Goal: Information Seeking & Learning: Compare options

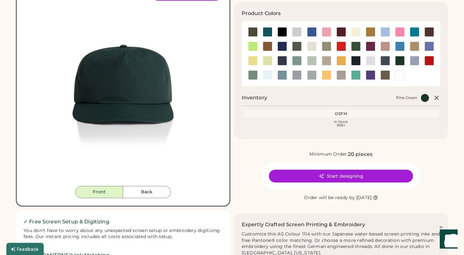
scroll to position [66, 0]
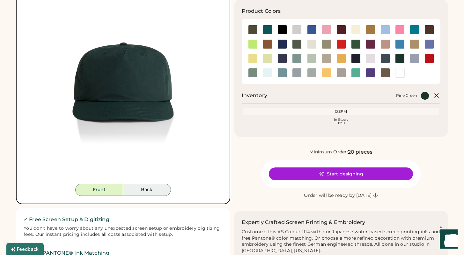
click at [146, 186] on button "Back" at bounding box center [147, 189] width 48 height 12
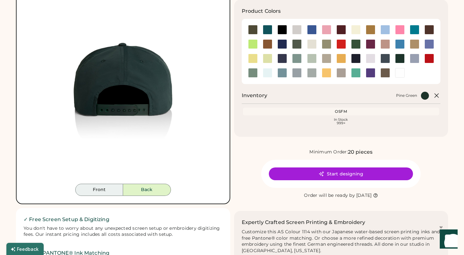
click at [107, 190] on button "Front" at bounding box center [99, 189] width 48 height 12
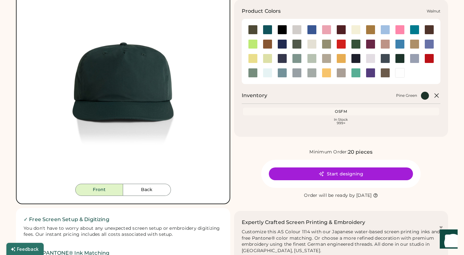
click at [385, 73] on div at bounding box center [386, 73] width 10 height 10
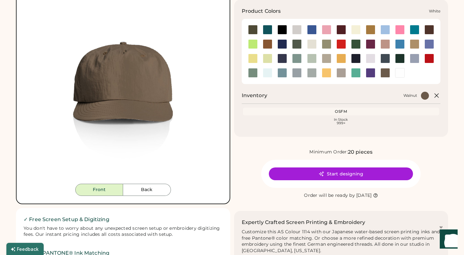
click at [400, 71] on div at bounding box center [400, 73] width 10 height 10
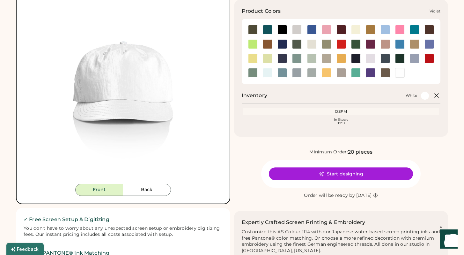
click at [364, 71] on div at bounding box center [370, 73] width 15 height 10
click at [354, 71] on div at bounding box center [356, 73] width 10 height 10
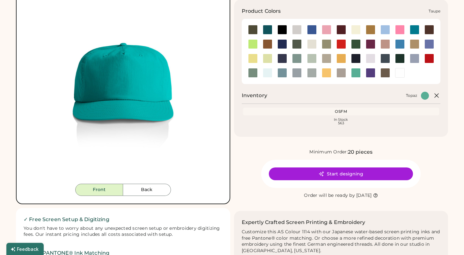
click at [346, 72] on div at bounding box center [341, 73] width 15 height 10
click at [328, 74] on div at bounding box center [327, 73] width 10 height 10
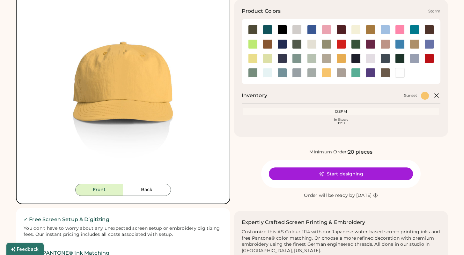
click at [314, 72] on div at bounding box center [312, 73] width 10 height 10
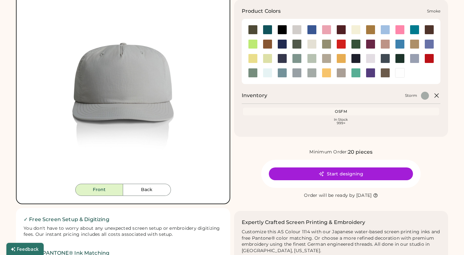
click at [299, 72] on div at bounding box center [297, 73] width 10 height 10
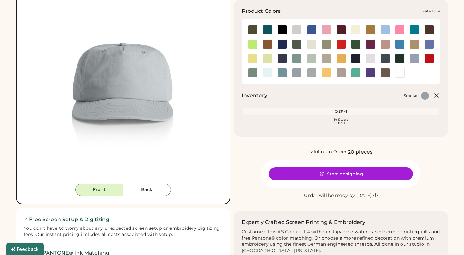
click at [284, 73] on div at bounding box center [283, 73] width 10 height 10
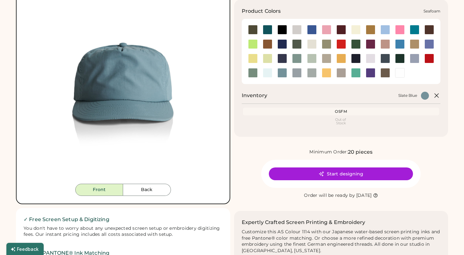
click at [270, 73] on div at bounding box center [268, 73] width 10 height 10
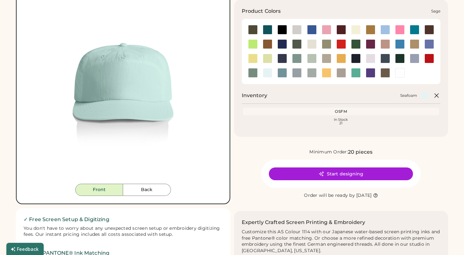
click at [258, 72] on div at bounding box center [253, 73] width 15 height 10
click at [430, 60] on div at bounding box center [430, 59] width 10 height 10
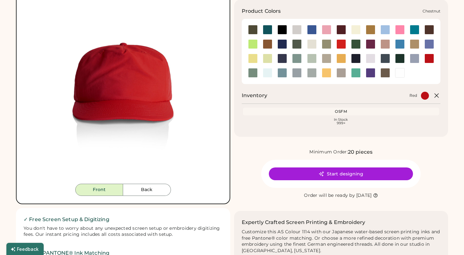
click at [428, 27] on div at bounding box center [430, 30] width 10 height 10
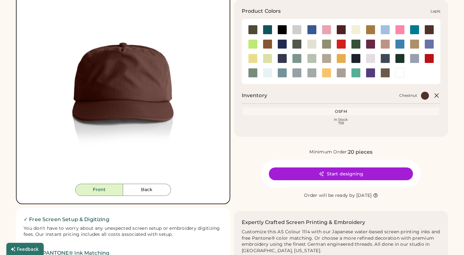
click at [428, 44] on div at bounding box center [430, 44] width 10 height 10
click at [414, 45] on div at bounding box center [415, 44] width 10 height 10
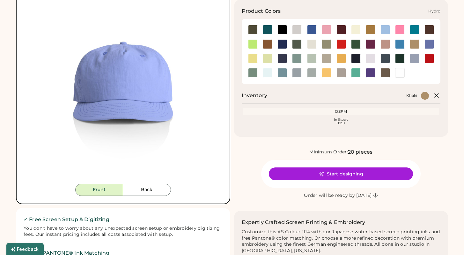
click at [399, 45] on div at bounding box center [400, 44] width 10 height 10
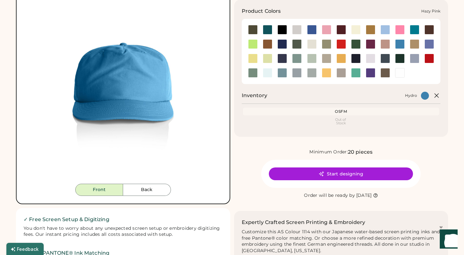
click at [384, 45] on div at bounding box center [386, 44] width 10 height 10
click at [368, 44] on div at bounding box center [371, 44] width 10 height 10
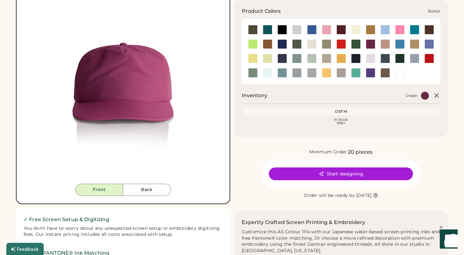
click at [358, 30] on div at bounding box center [356, 30] width 10 height 10
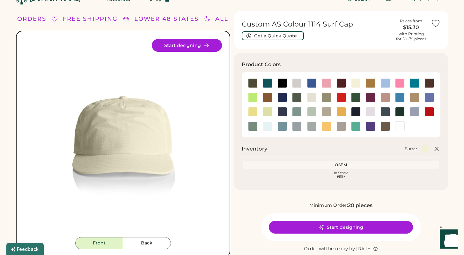
scroll to position [8, 0]
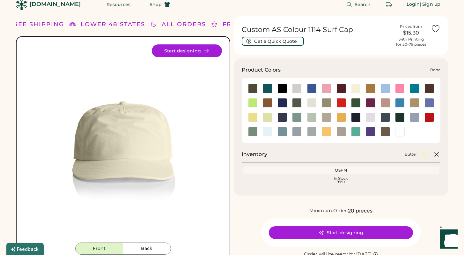
click at [295, 90] on div at bounding box center [297, 89] width 10 height 10
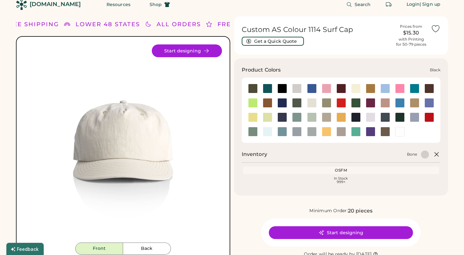
click at [286, 90] on div at bounding box center [283, 89] width 10 height 10
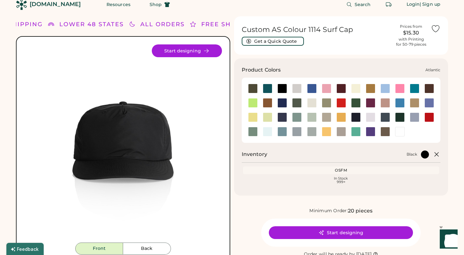
click at [266, 88] on div at bounding box center [268, 89] width 10 height 10
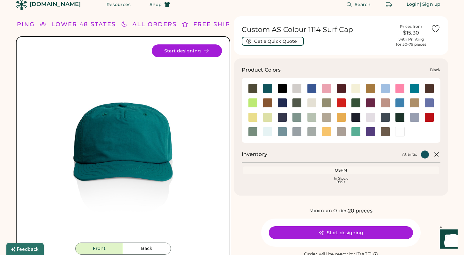
click at [280, 88] on div at bounding box center [283, 89] width 10 height 10
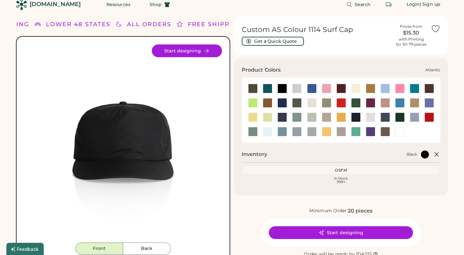
click at [263, 88] on div at bounding box center [268, 89] width 10 height 10
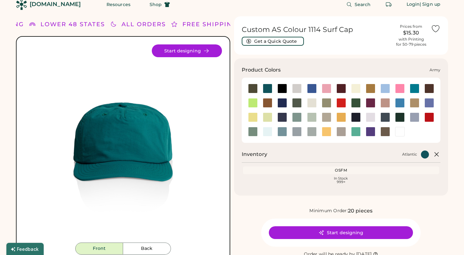
click at [254, 88] on div at bounding box center [253, 89] width 10 height 10
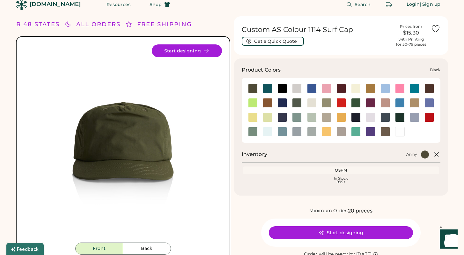
click at [282, 86] on div at bounding box center [283, 89] width 10 height 10
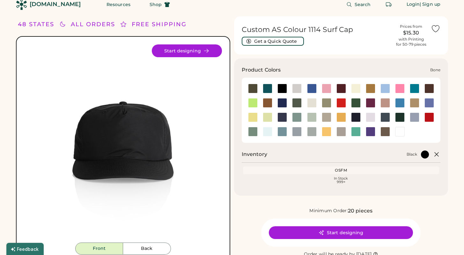
click at [297, 90] on div at bounding box center [297, 89] width 10 height 10
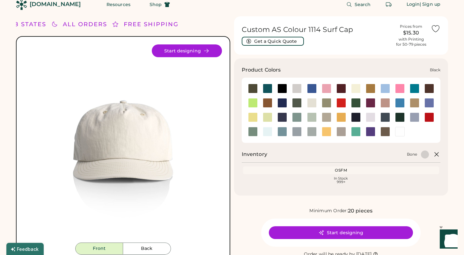
click at [283, 89] on div at bounding box center [283, 89] width 10 height 10
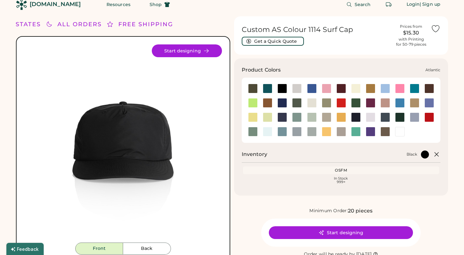
click at [267, 89] on div at bounding box center [268, 89] width 10 height 10
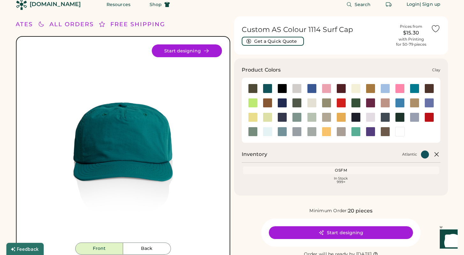
click at [269, 102] on div at bounding box center [268, 103] width 10 height 10
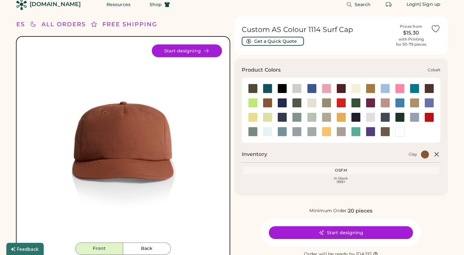
click at [284, 103] on div at bounding box center [283, 103] width 10 height 10
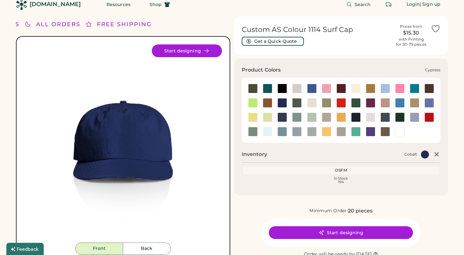
click at [294, 103] on div at bounding box center [297, 103] width 10 height 10
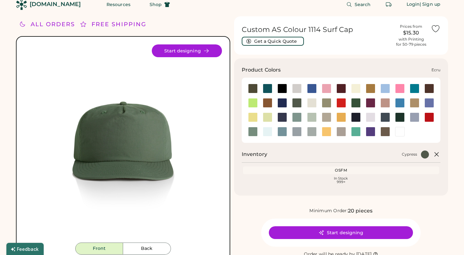
click at [313, 104] on div at bounding box center [312, 103] width 10 height 10
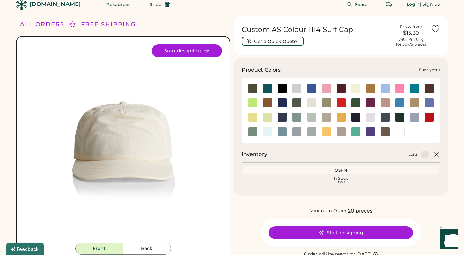
click at [324, 104] on div at bounding box center [327, 103] width 10 height 10
